Goal: Information Seeking & Learning: Learn about a topic

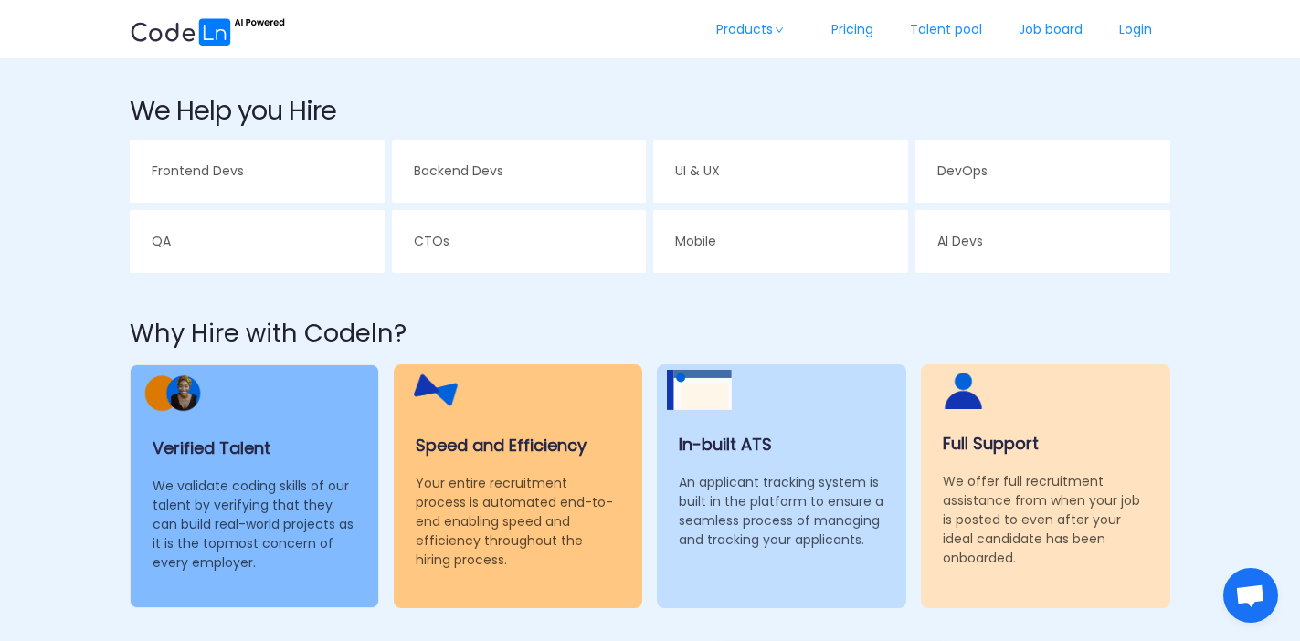
scroll to position [595, 0]
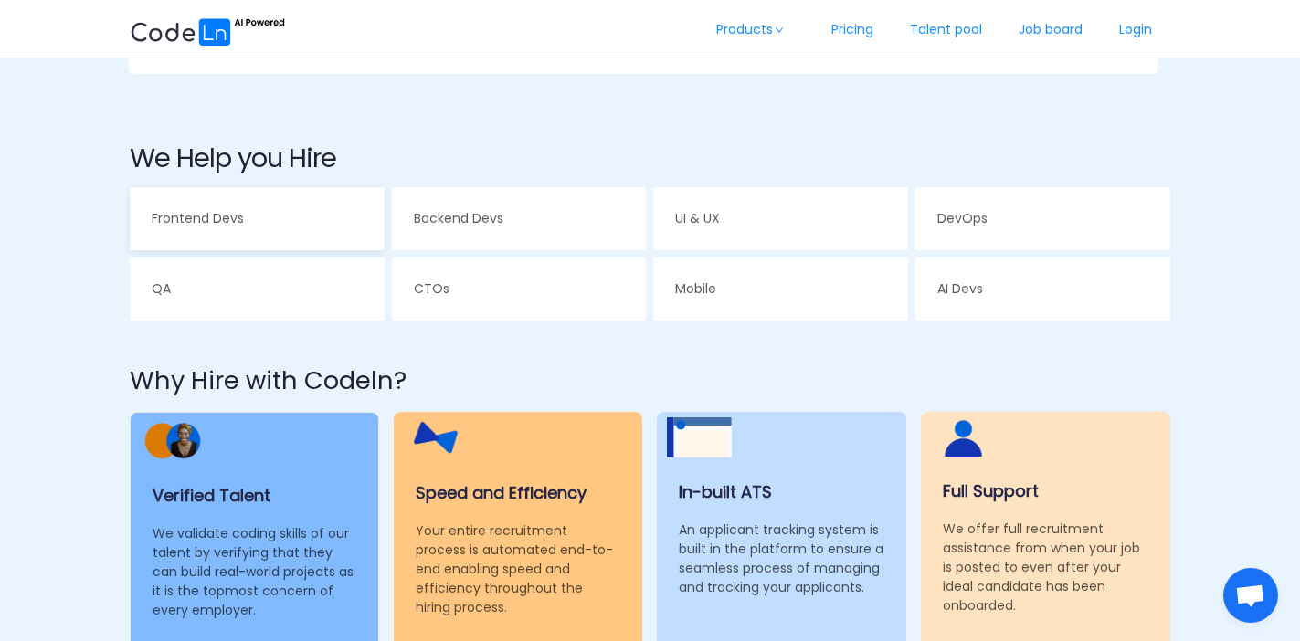
click at [316, 234] on div "Frontend Devs" at bounding box center [257, 218] width 255 height 63
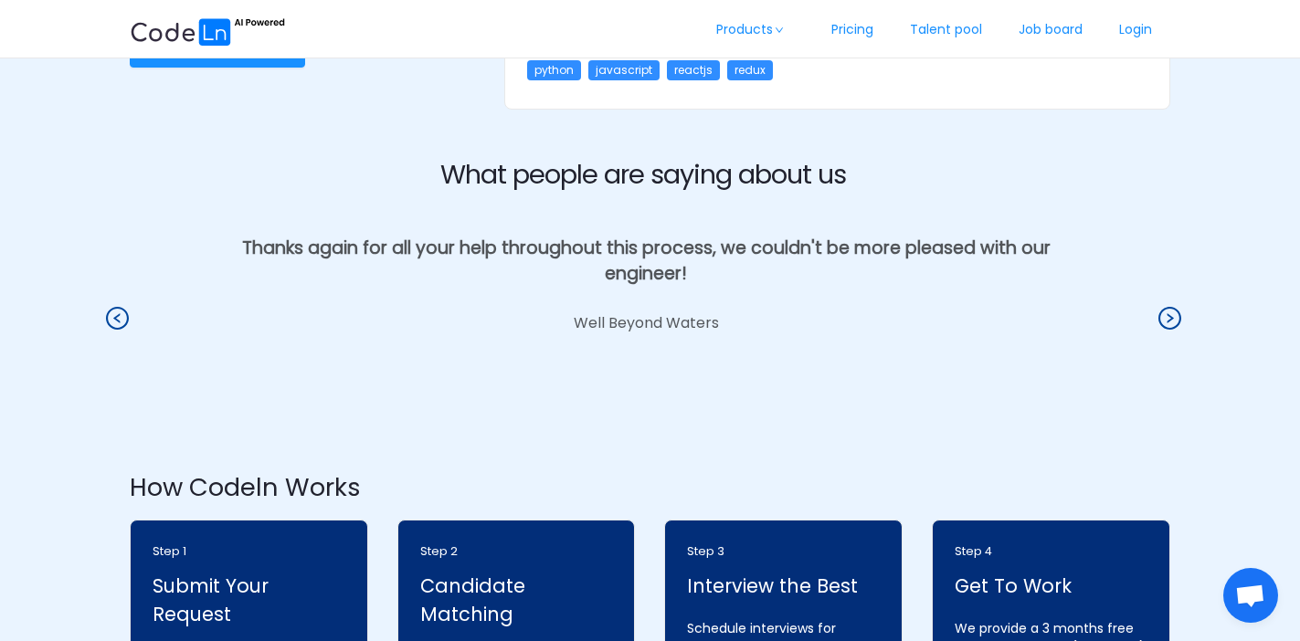
scroll to position [1824, 0]
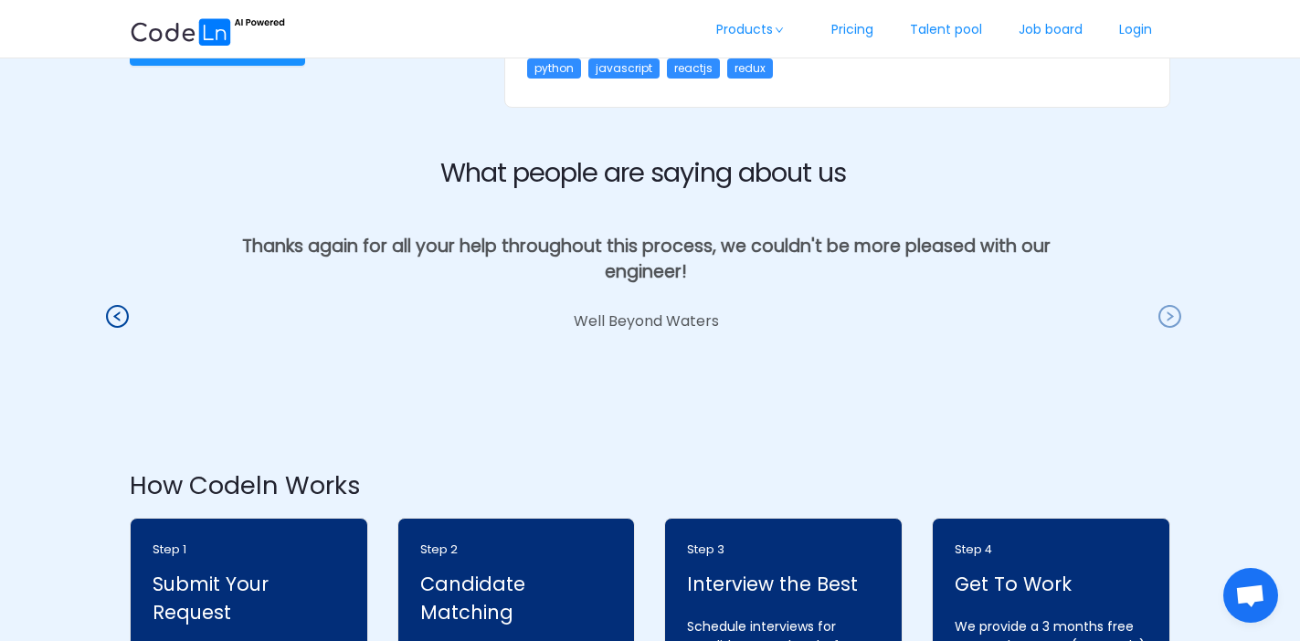
click at [1169, 305] on icon "icon: right-circle" at bounding box center [1169, 316] width 23 height 23
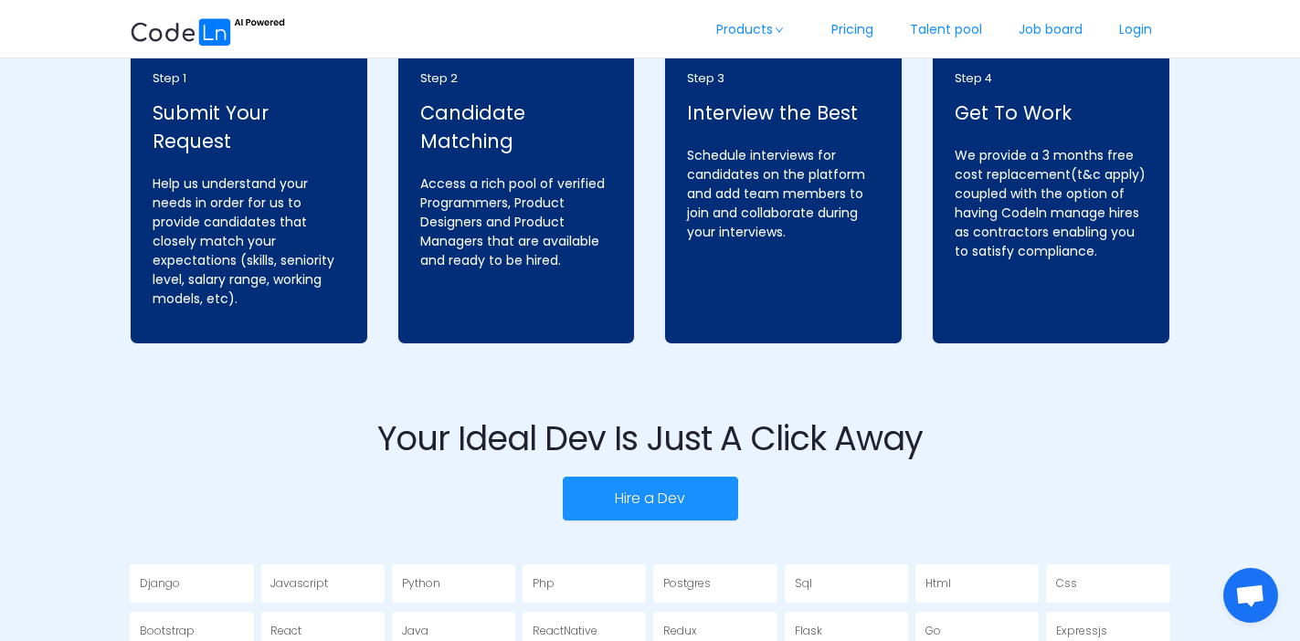
scroll to position [2453, 0]
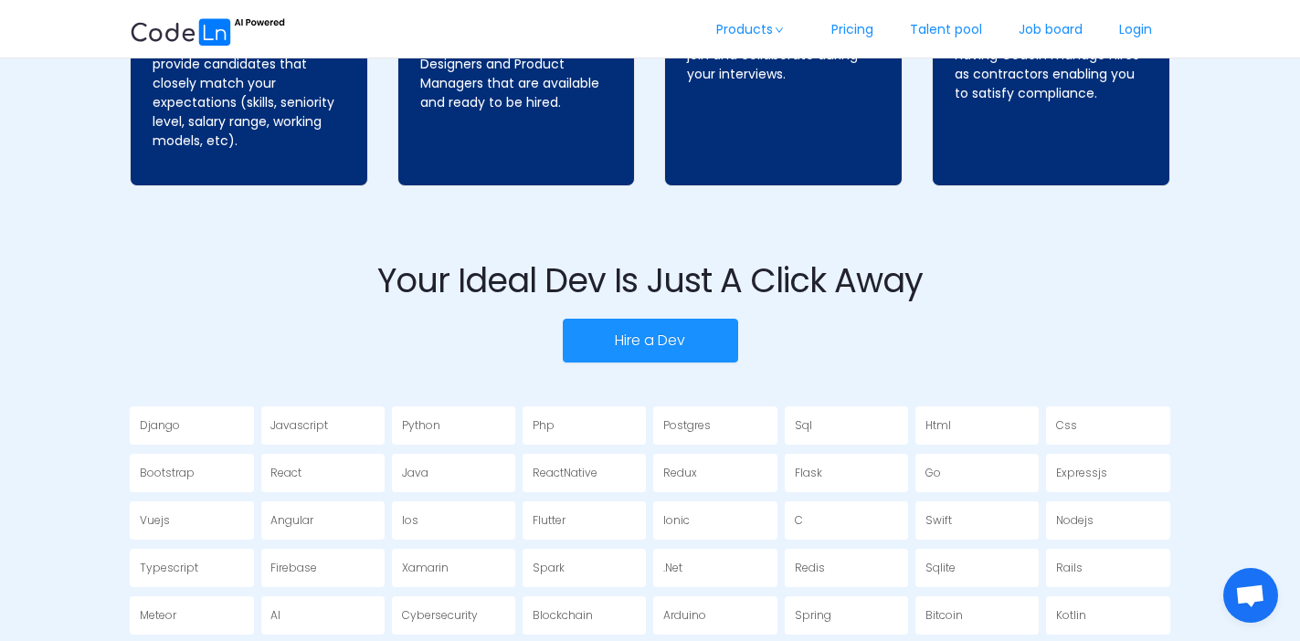
click at [302, 417] on div "Javascript" at bounding box center [322, 425] width 123 height 39
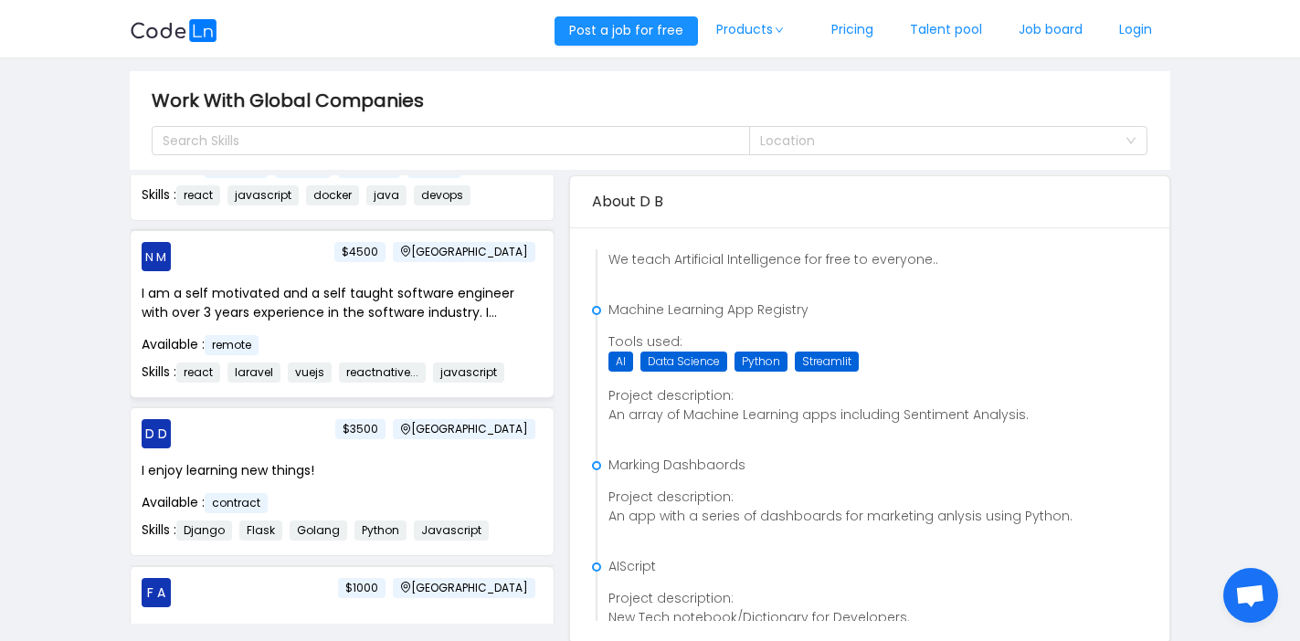
scroll to position [363, 0]
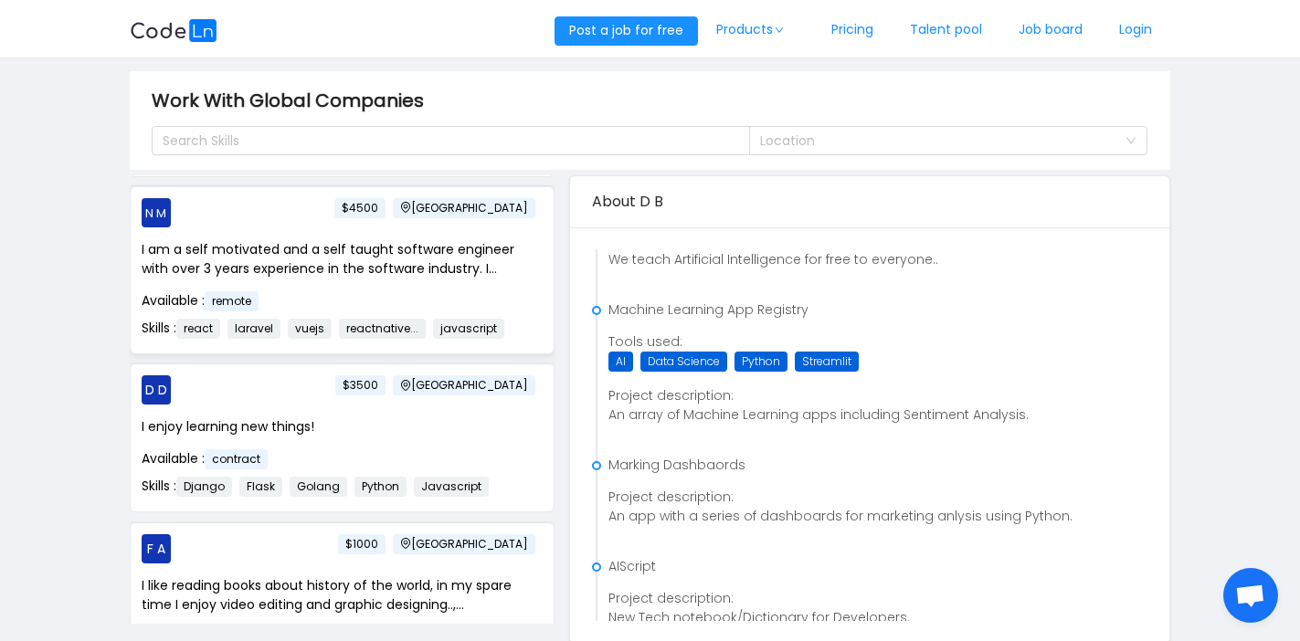
click at [436, 281] on div "I am a self motivated and a self taught software engineer with over 3 years exp…" at bounding box center [342, 291] width 401 height 102
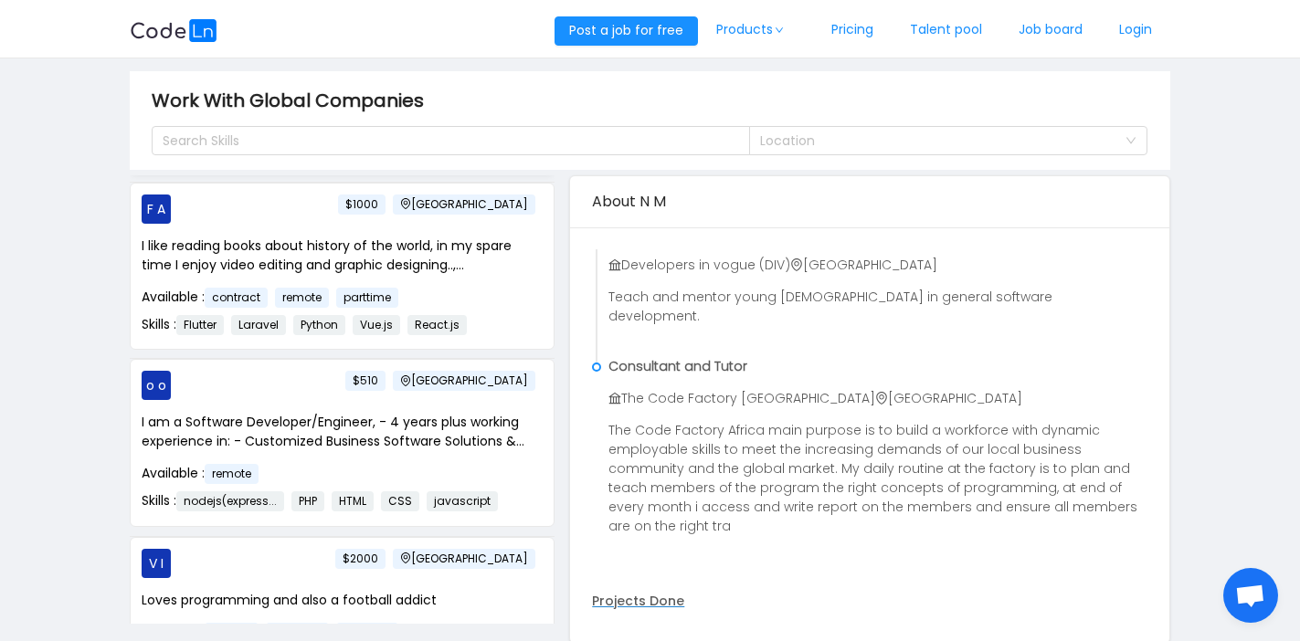
scroll to position [703, 0]
click at [391, 429] on p "I am a Software Developer/Engineer, - 4 years plus working experience in: - Cus…" at bounding box center [342, 431] width 401 height 38
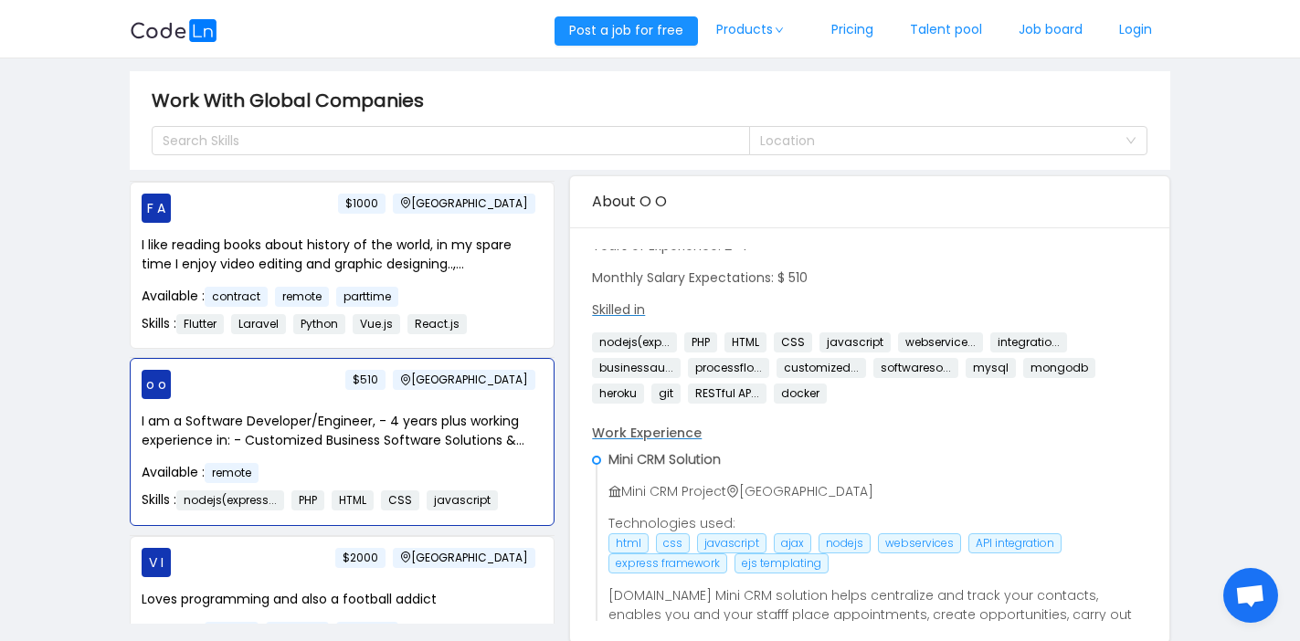
scroll to position [0, 0]
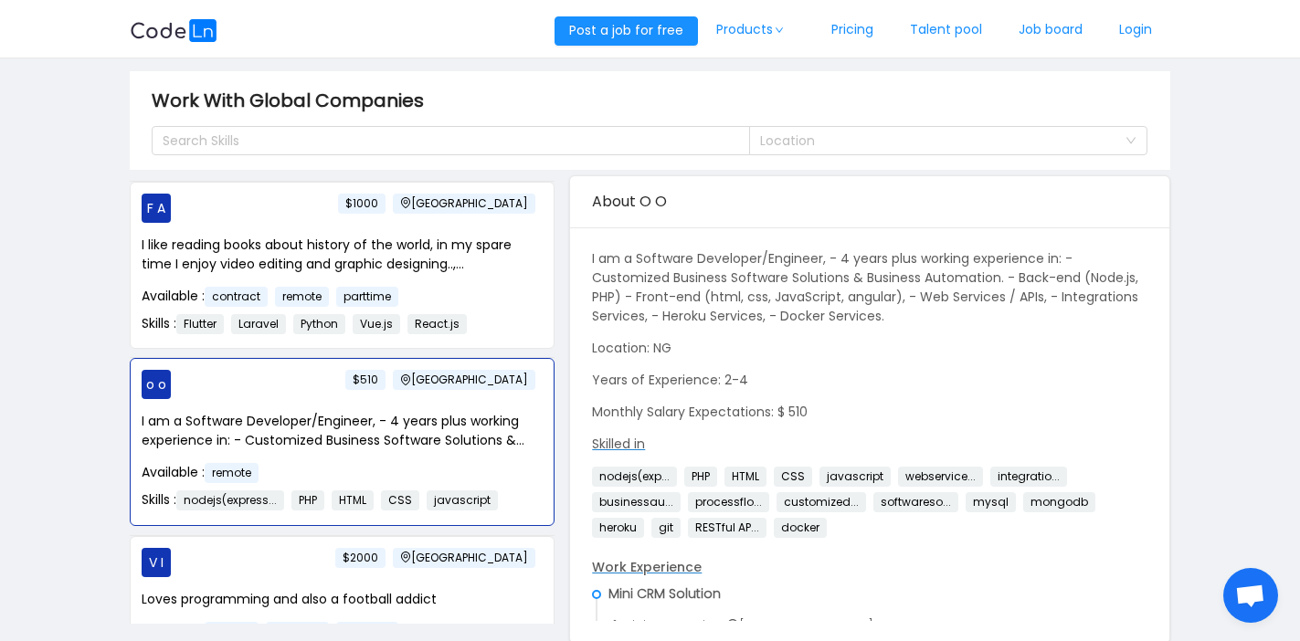
click at [725, 280] on p "I am a Software Developer/Engineer, - 4 years plus working experience in: - Cus…" at bounding box center [869, 287] width 554 height 77
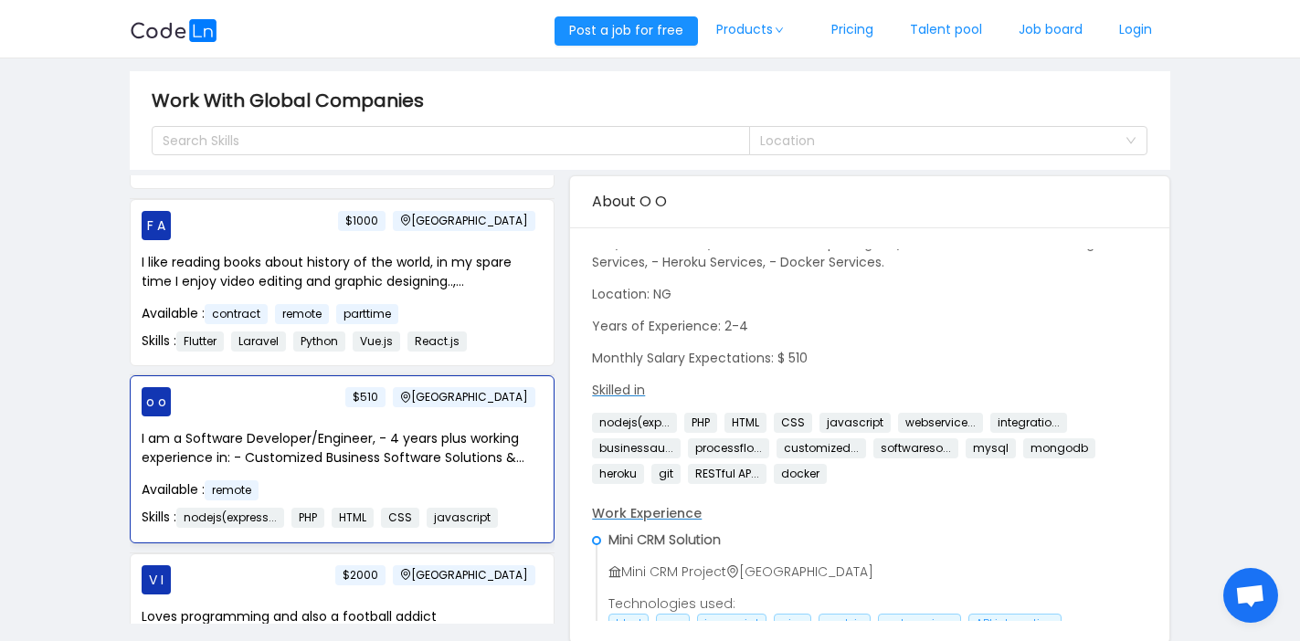
click at [257, 432] on p "I am a Software Developer/Engineer, - 4 years plus working experience in: - Cus…" at bounding box center [342, 448] width 401 height 38
click at [353, 452] on p "I am a Software Developer/Engineer, - 4 years plus working experience in: - Cus…" at bounding box center [342, 448] width 401 height 38
click at [303, 146] on div "Search Skills" at bounding box center [442, 141] width 559 height 18
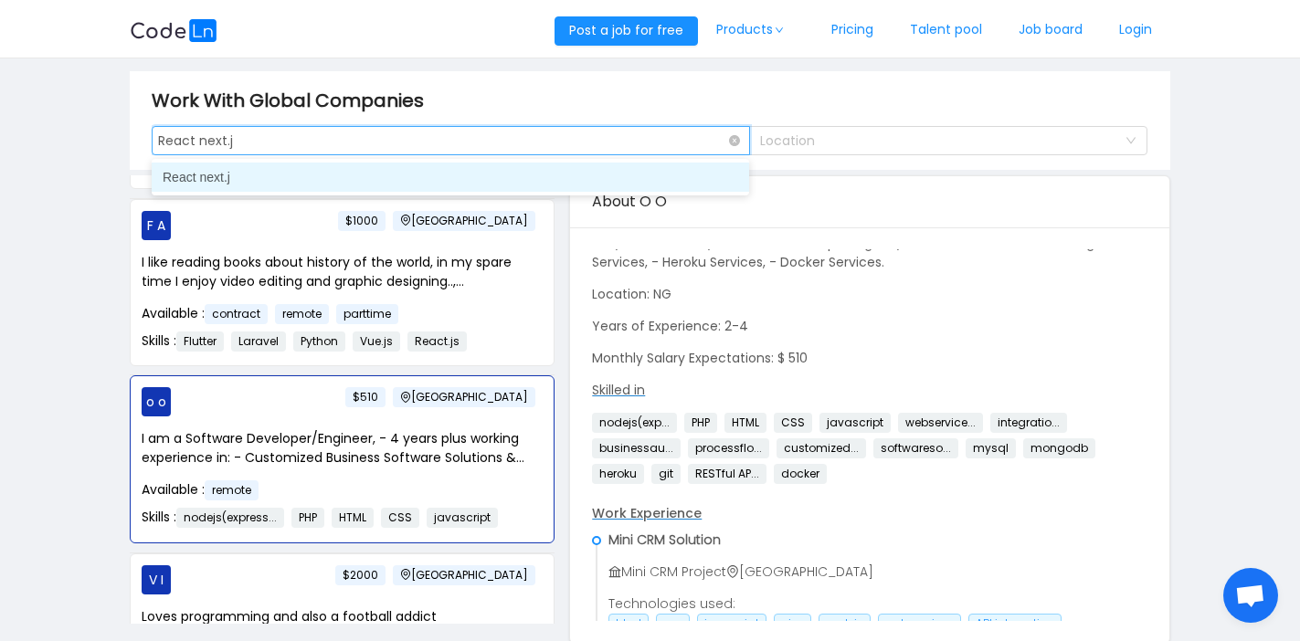
type input "React next.js"
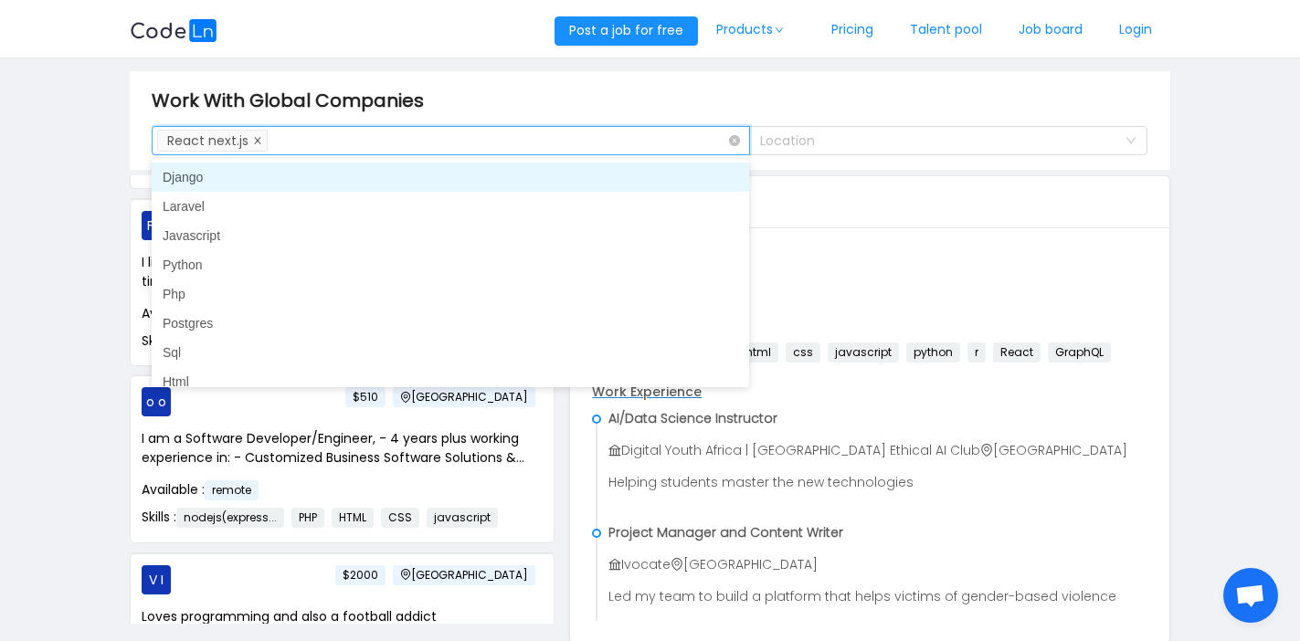
click at [257, 138] on icon "icon: close" at bounding box center [257, 140] width 9 height 9
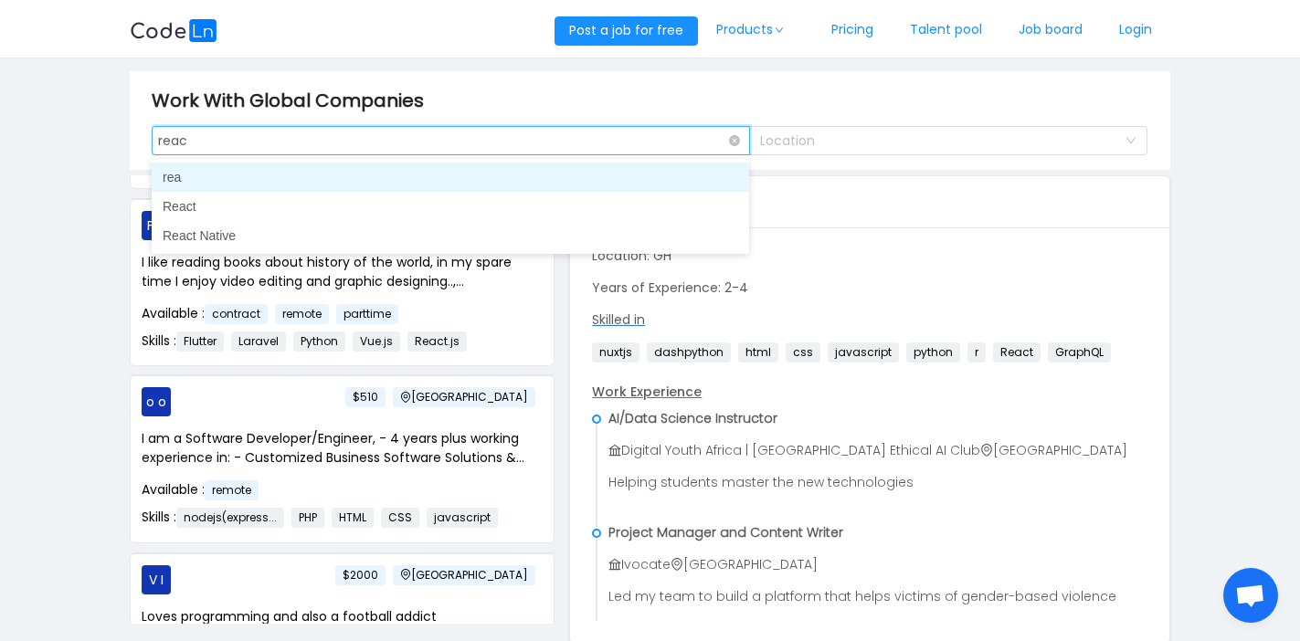
type input "react"
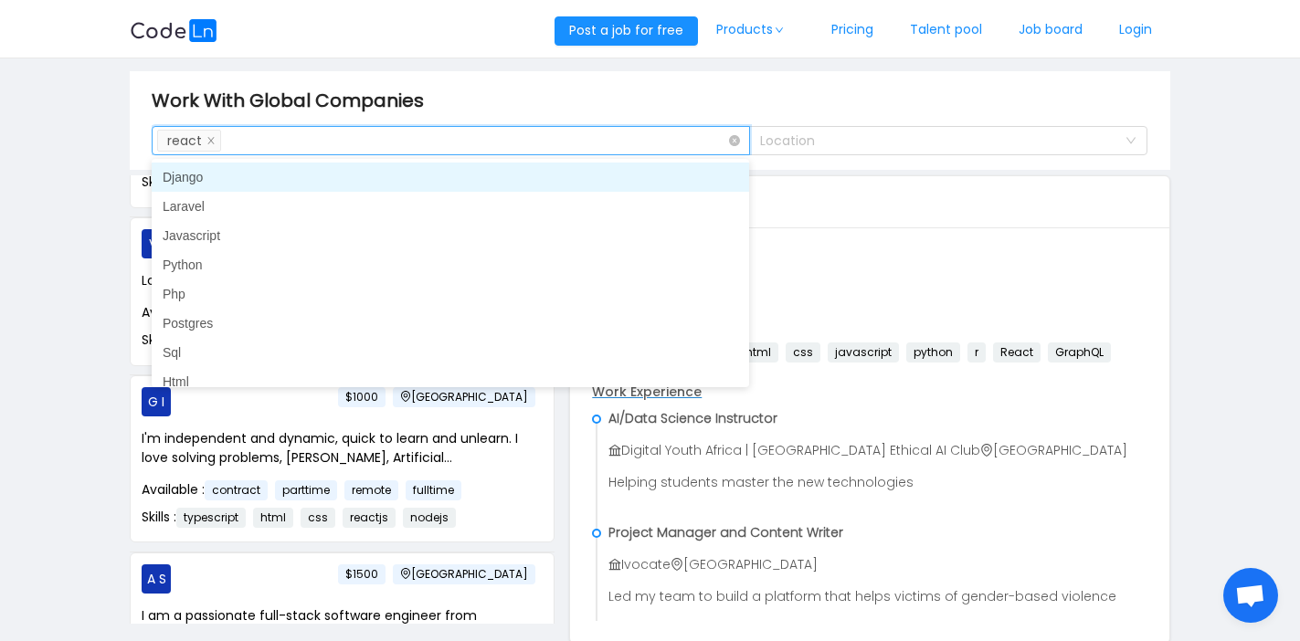
scroll to position [705, 0]
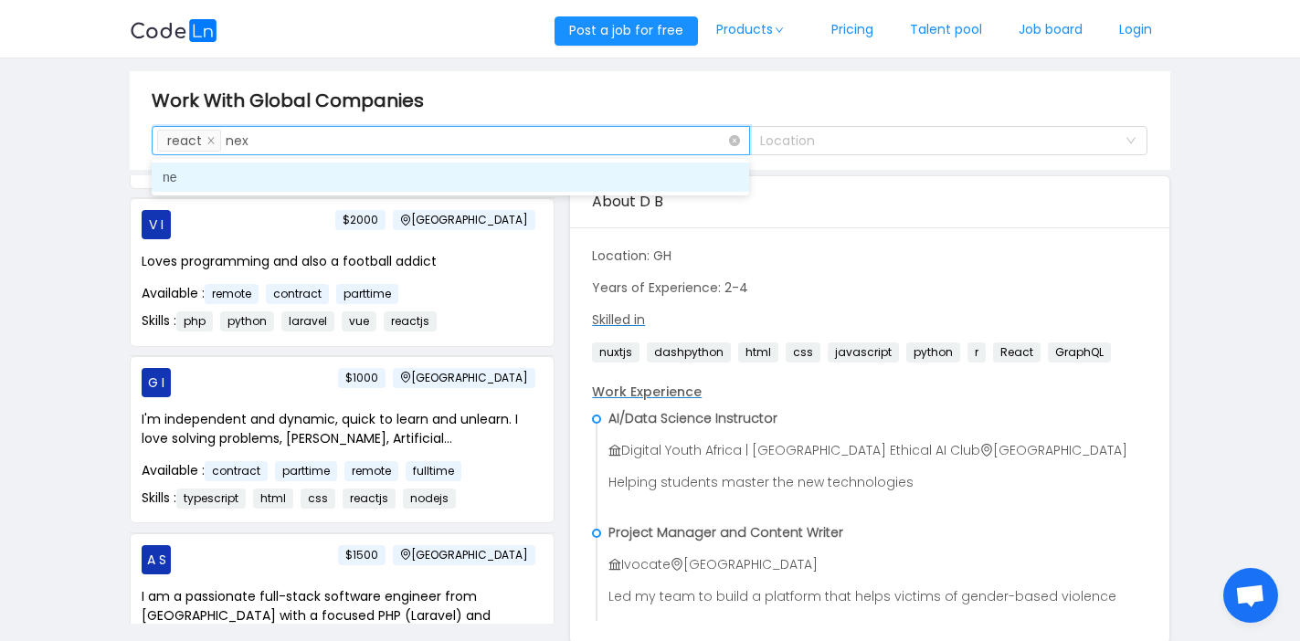
type input "next"
click at [236, 175] on li "next" at bounding box center [450, 177] width 597 height 29
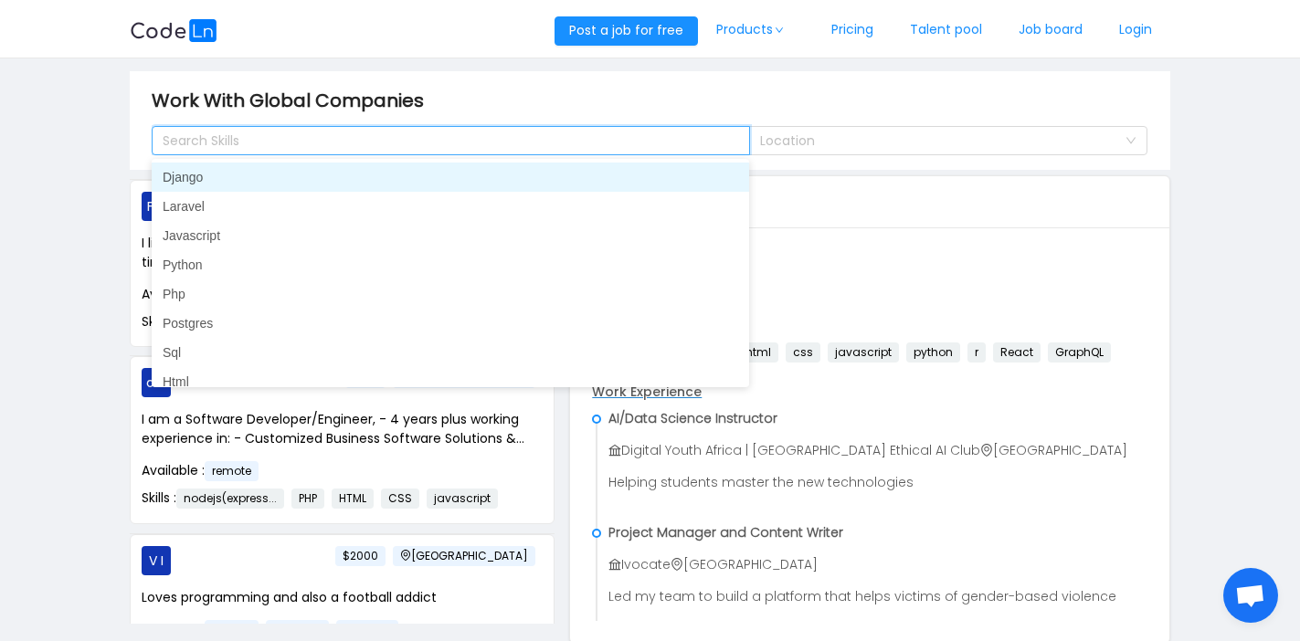
scroll to position [686, 0]
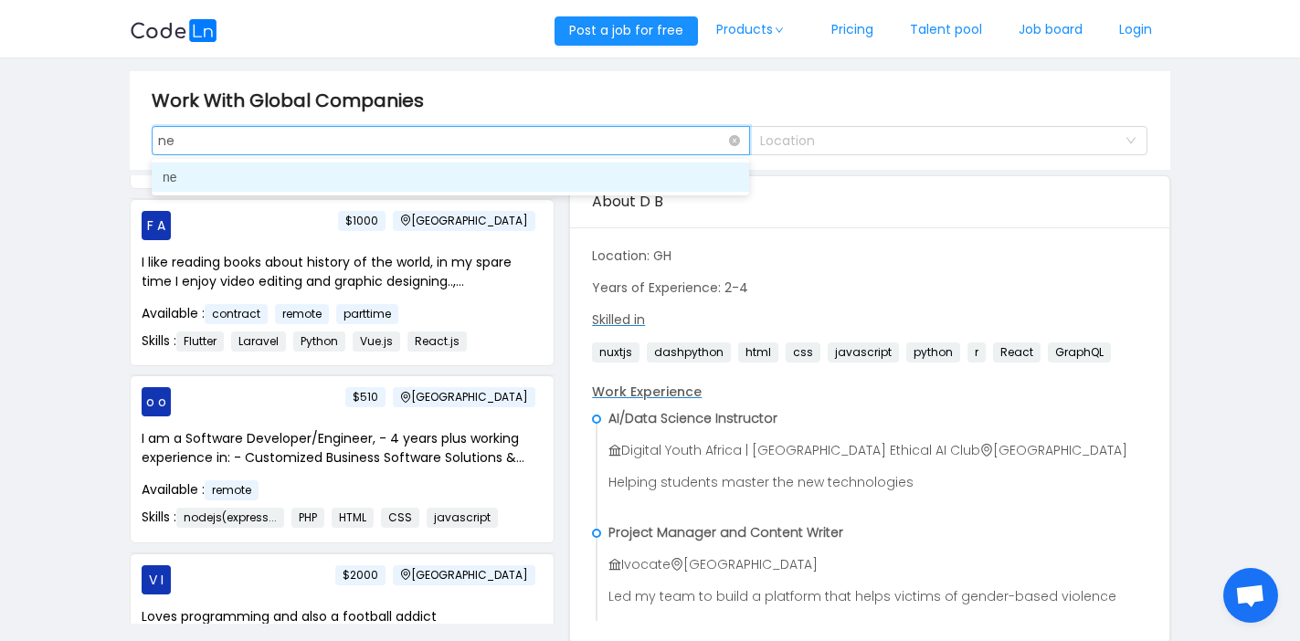
type input "n"
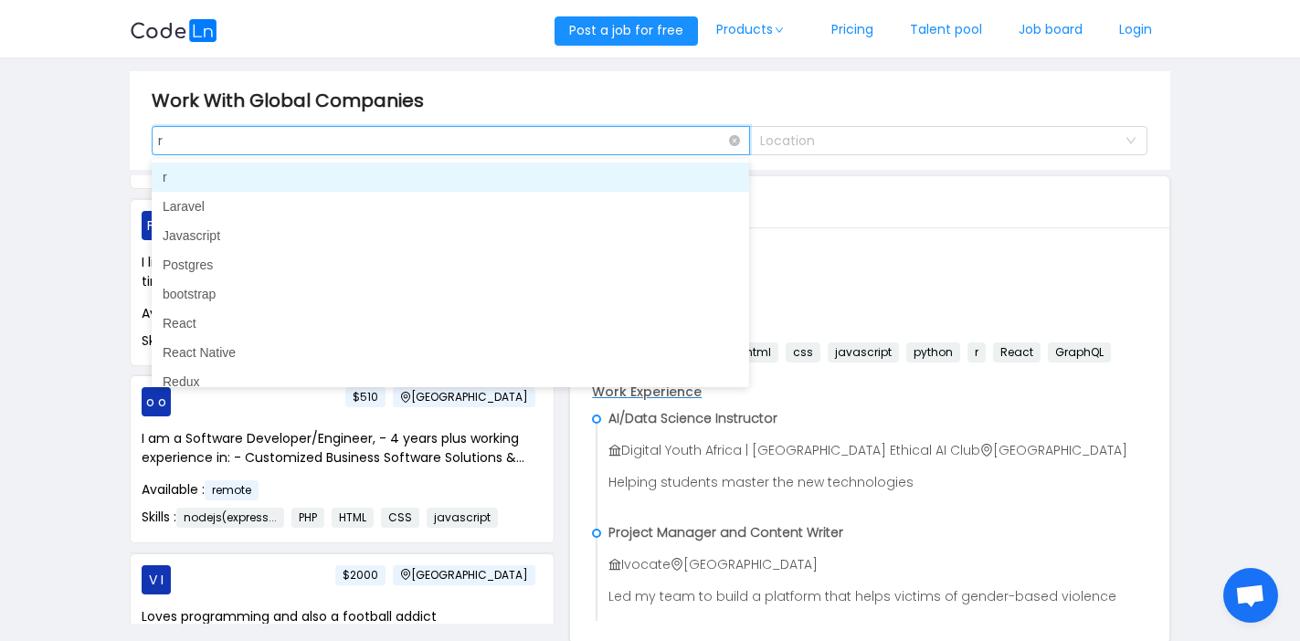
type input "re"
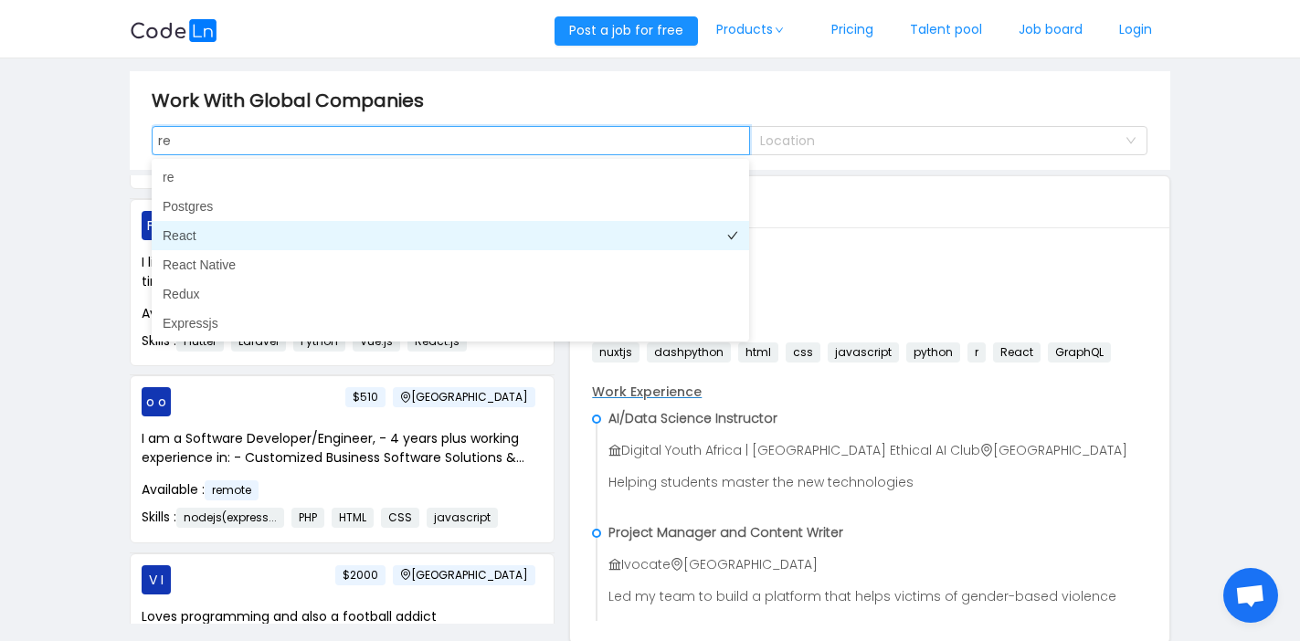
click at [333, 237] on li "React" at bounding box center [450, 235] width 597 height 29
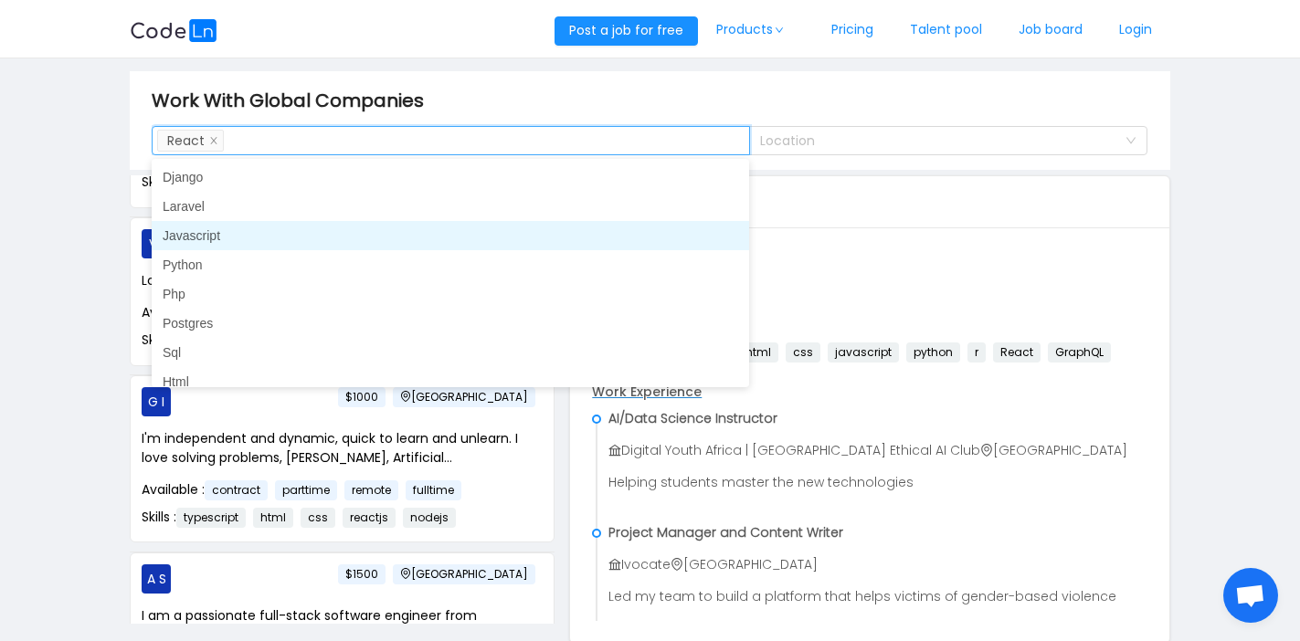
scroll to position [705, 0]
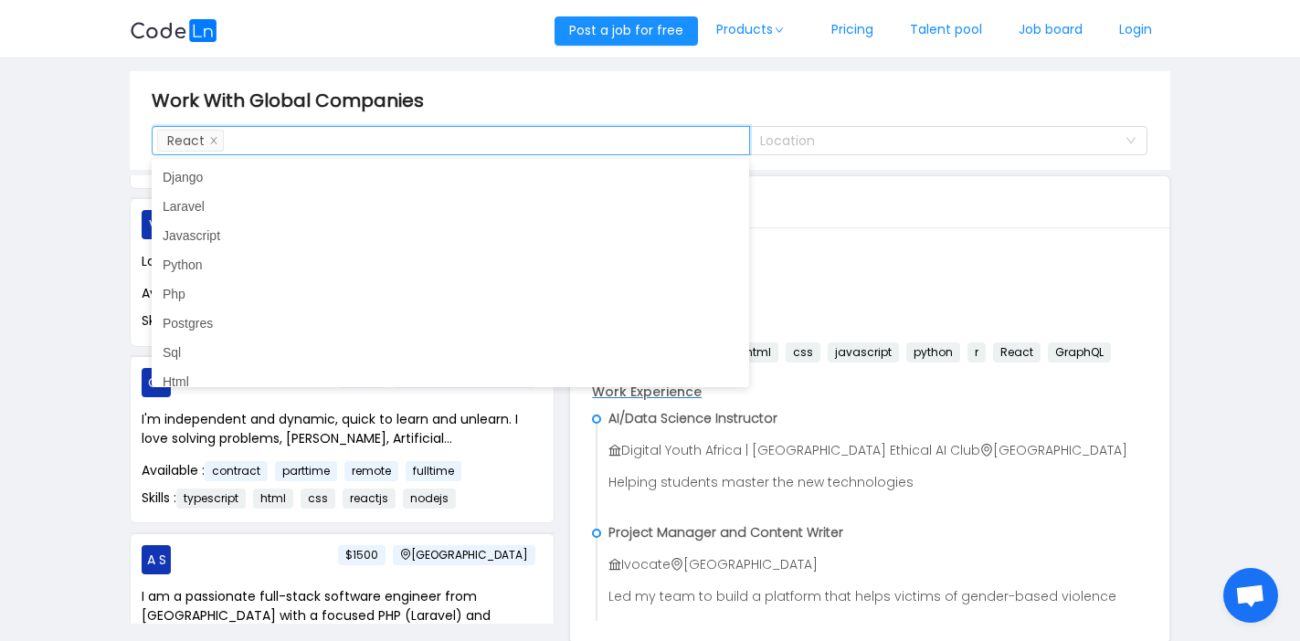
click at [31, 416] on main "Work With Global Companies Search Skills React Location D B Ghana $60000 I'm an…" at bounding box center [650, 357] width 1300 height 598
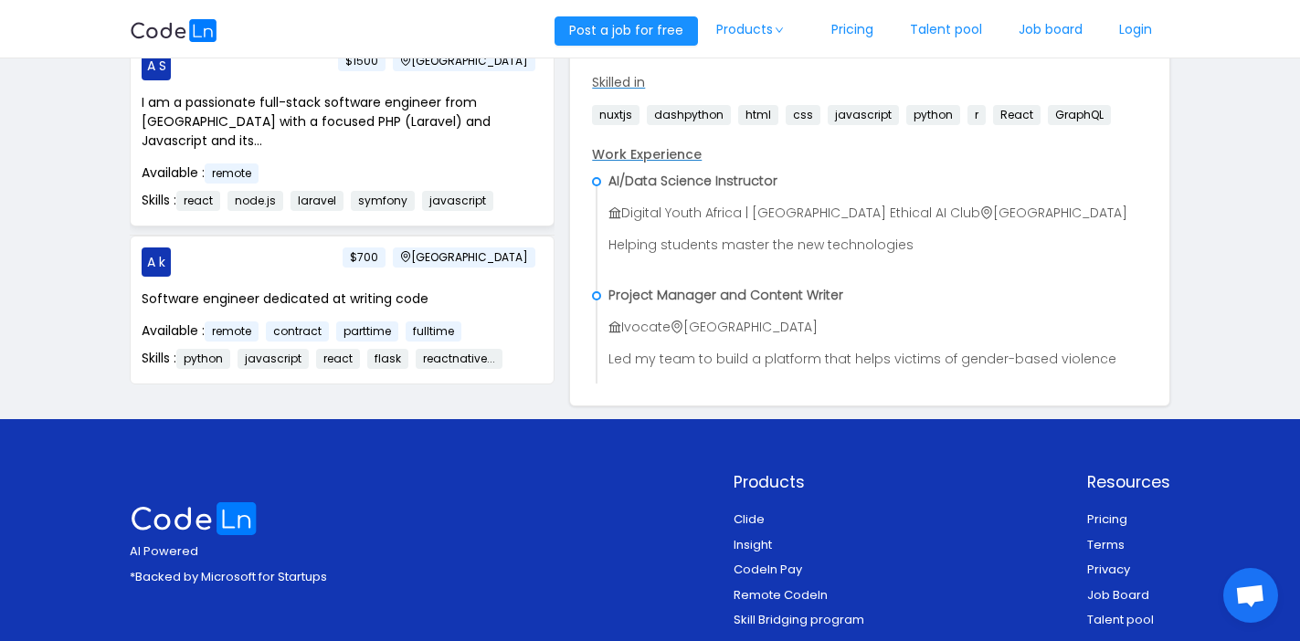
scroll to position [876, 0]
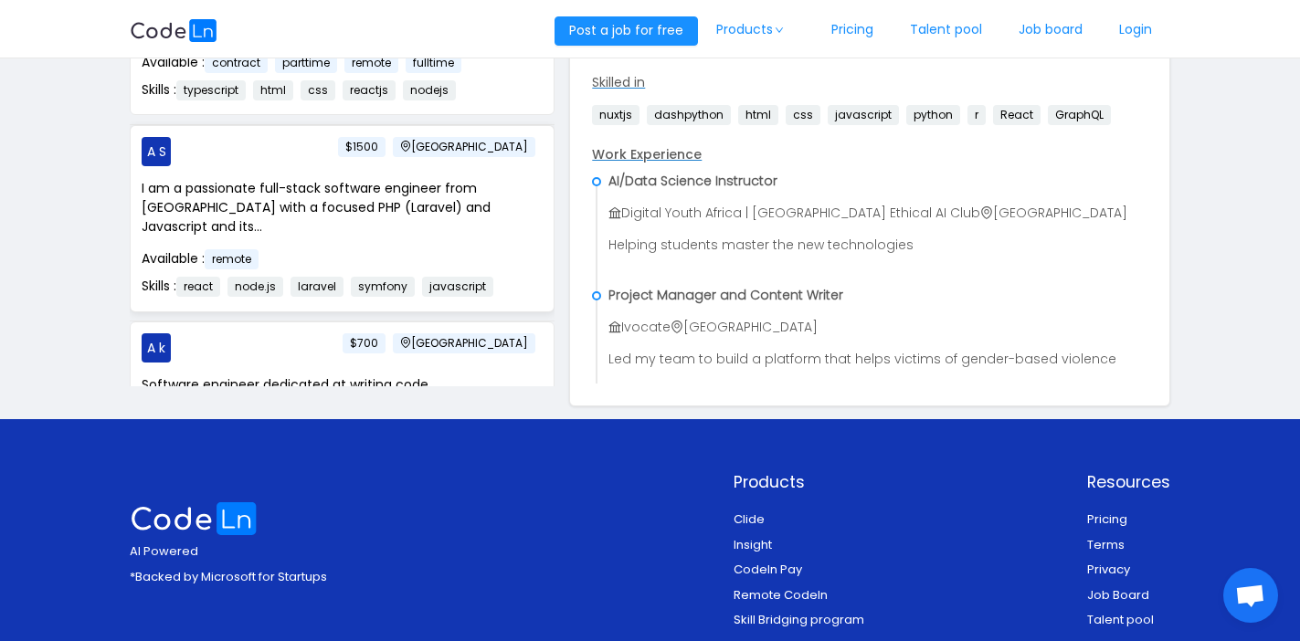
click at [346, 186] on p "I am a passionate full-stack software engineer from Nigeria with a focused PHP …" at bounding box center [342, 208] width 401 height 58
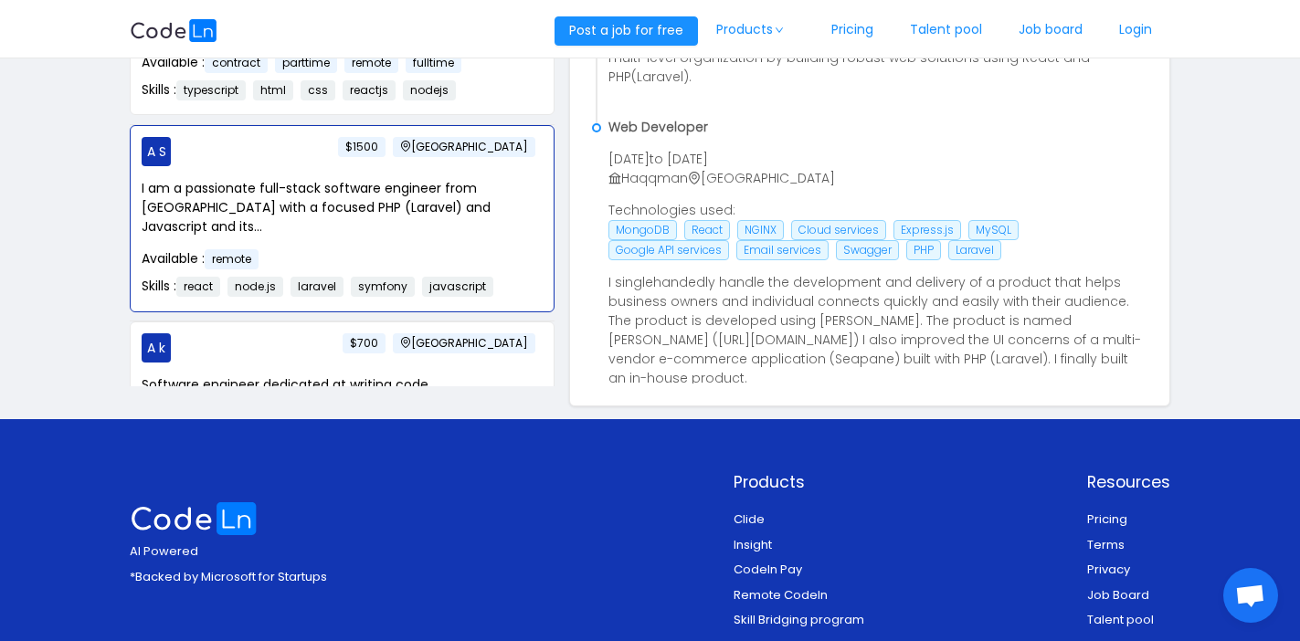
scroll to position [452, 0]
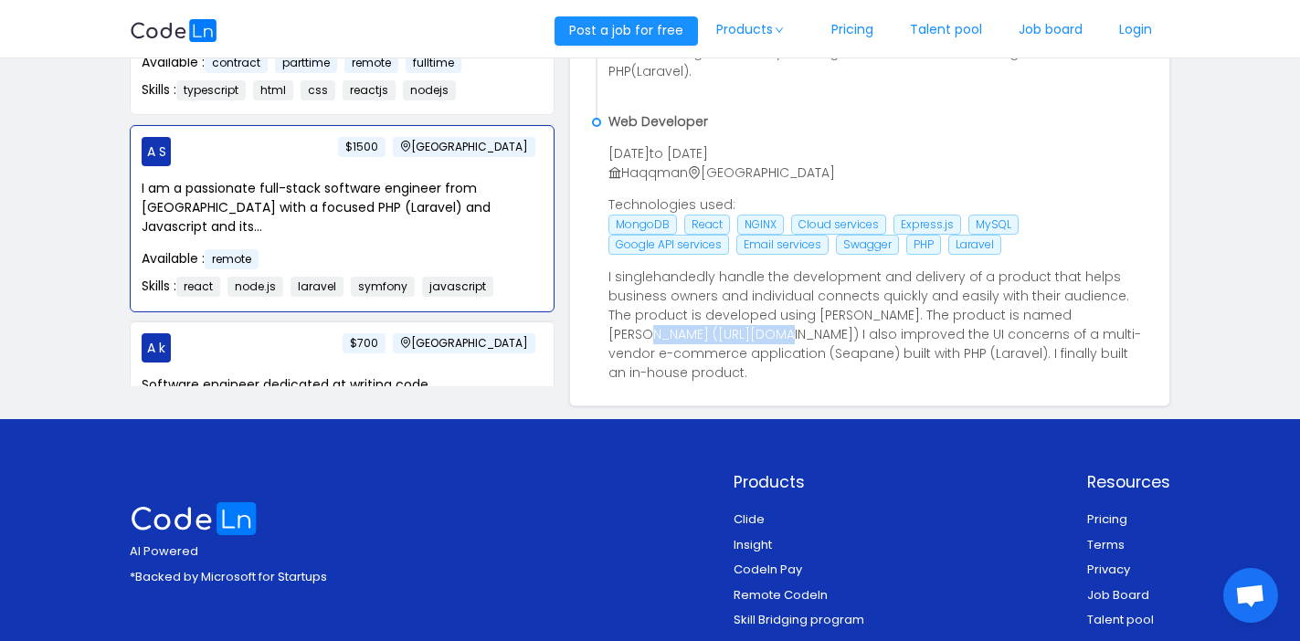
drag, startPoint x: 742, startPoint y: 316, endPoint x: 616, endPoint y: 315, distance: 126.9
click at [616, 315] on p "I singlehandedly handle the development and delivery of a product that helps bu…" at bounding box center [877, 325] width 538 height 115
copy p "https://linqman.com"
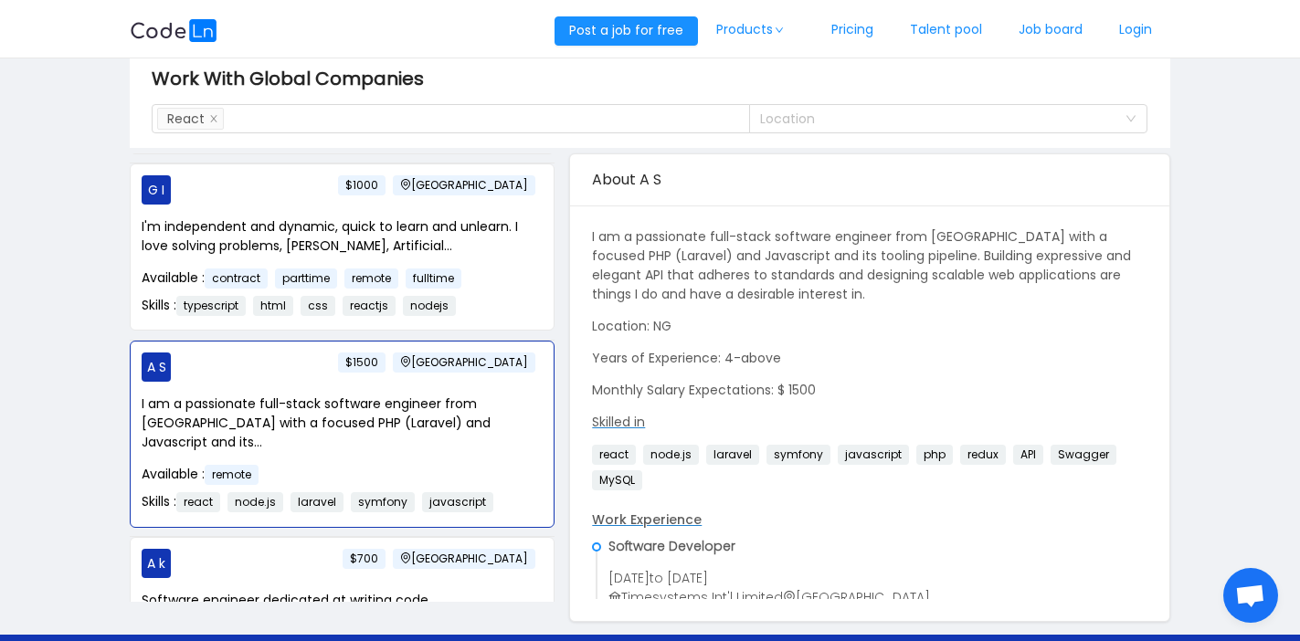
scroll to position [0, 0]
